Goal: Information Seeking & Learning: Check status

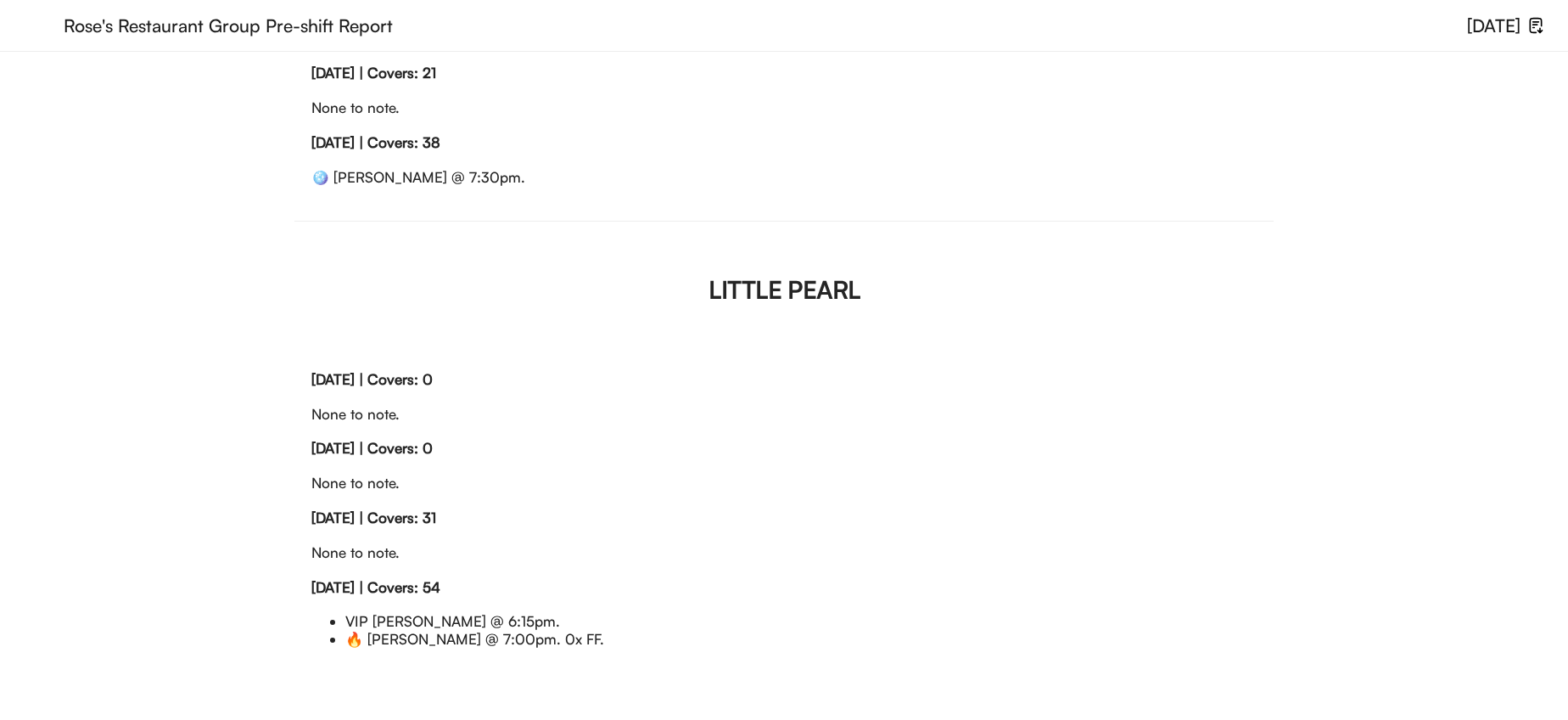
scroll to position [1873, 0]
drag, startPoint x: 665, startPoint y: 634, endPoint x: 692, endPoint y: 227, distance: 407.9
click at [692, 227] on div "LITTLE PEARL [DATE] | Covers: Closed None to note. [DATE] | Covers: Closed None…" at bounding box center [784, 443] width 979 height 444
copy div "LITTLE PEARL [DATE] | Covers: Closed None to note. [DATE] | Covers: Closed None…"
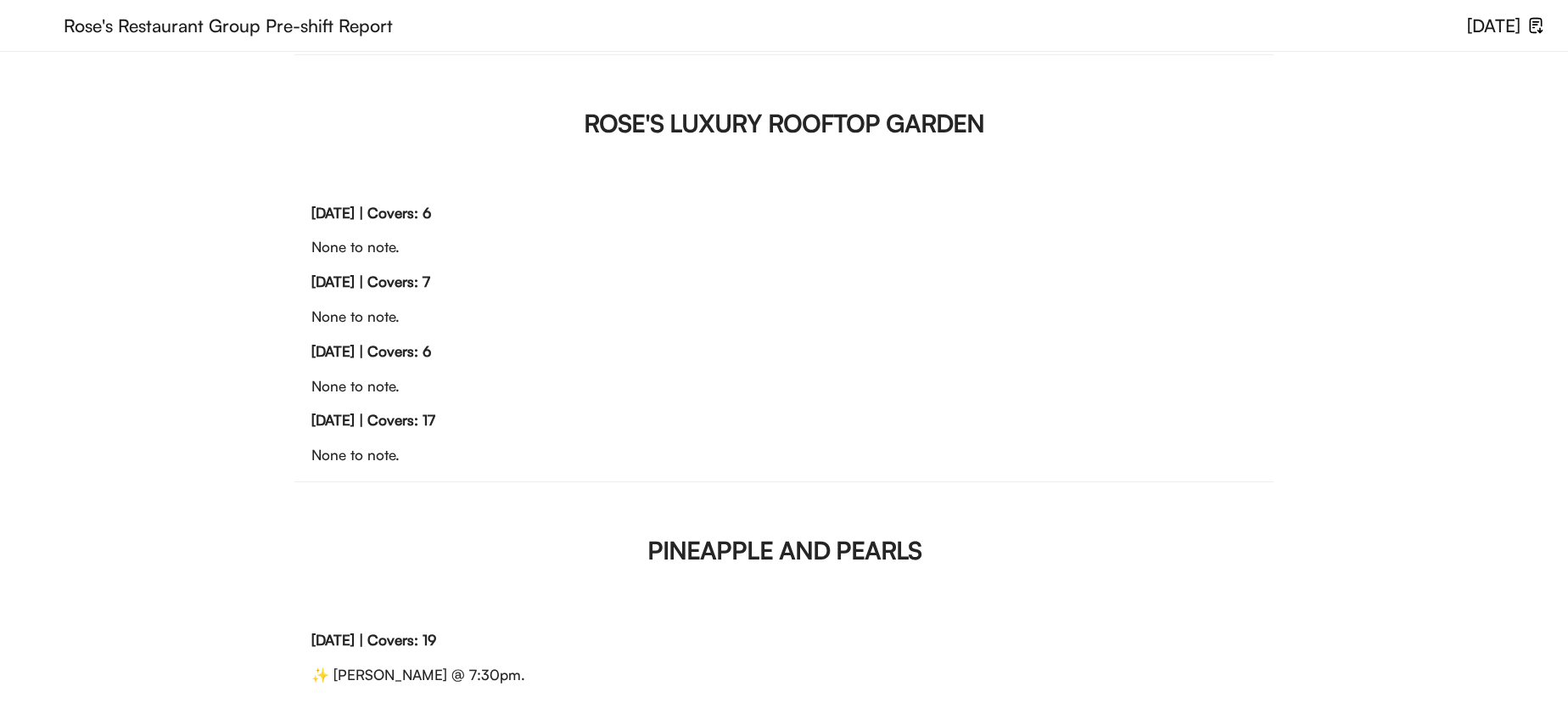
scroll to position [825, 0]
